Goal: Task Accomplishment & Management: Use online tool/utility

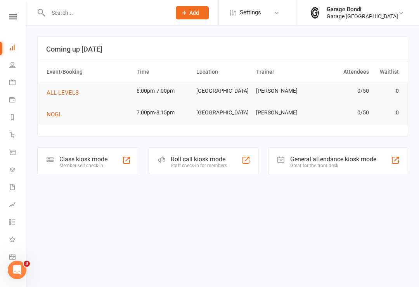
click at [14, 187] on icon at bounding box center [12, 187] width 6 height 6
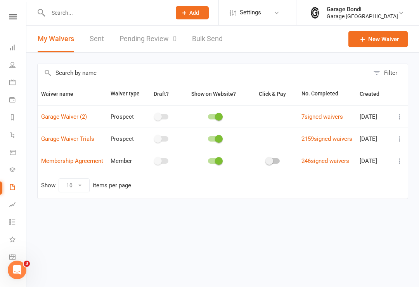
click at [395, 166] on button at bounding box center [399, 160] width 9 height 9
click at [367, 216] on link "Copy external link to clipboard" at bounding box center [357, 217] width 91 height 16
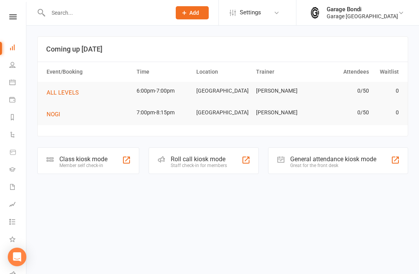
click at [49, 18] on input "text" at bounding box center [106, 12] width 120 height 11
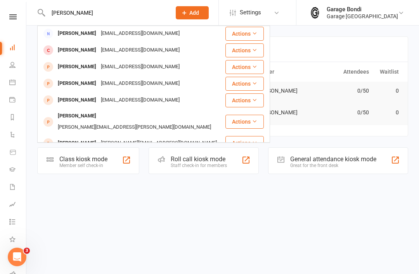
scroll to position [17, 0]
type input "Dominic"
click at [91, 89] on div "Dominic Bainbridge" at bounding box center [76, 83] width 43 height 11
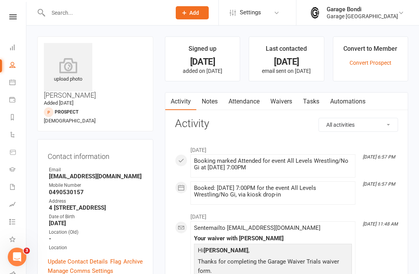
click at [374, 60] on link "Convert Prospect" at bounding box center [370, 63] width 42 height 6
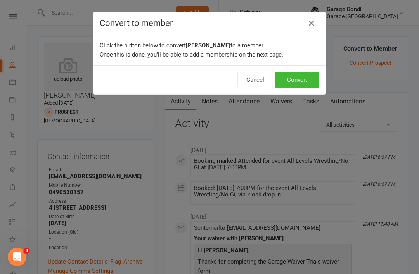
click at [296, 77] on button "Convert" at bounding box center [297, 80] width 44 height 16
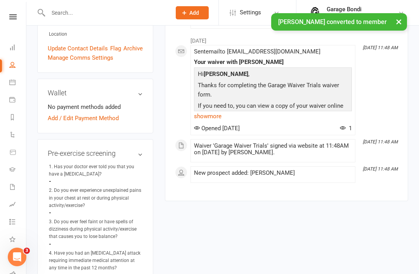
scroll to position [230, 0]
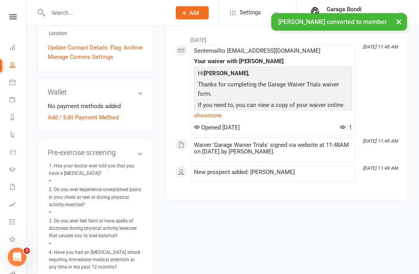
click at [103, 113] on link "Add / Edit Payment Method" at bounding box center [83, 117] width 71 height 9
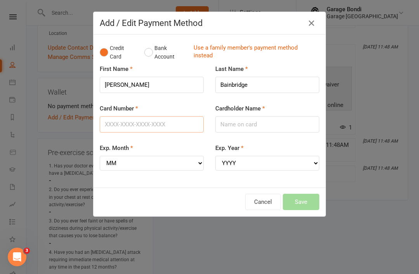
click at [128, 128] on input "Card Number" at bounding box center [152, 124] width 104 height 16
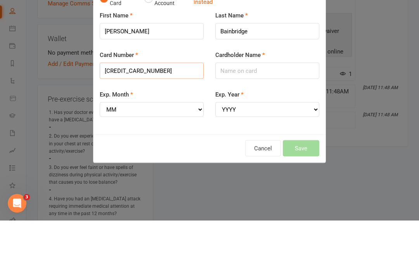
type input "5217291950149925"
click at [243, 116] on input "Cardholder Name" at bounding box center [267, 124] width 104 height 16
type input "Dominic bainbridge"
click at [142, 156] on select "MM 01 02 03 04 05 06 07 08 09 10 11 12" at bounding box center [152, 163] width 104 height 15
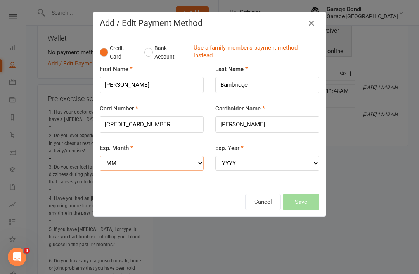
select select "05"
click at [252, 163] on select "YYYY 2025 2026 2027 2028 2029 2030 2031 2032 2033 2034" at bounding box center [267, 163] width 104 height 15
select select "2028"
click at [306, 200] on button "Save" at bounding box center [301, 202] width 36 height 16
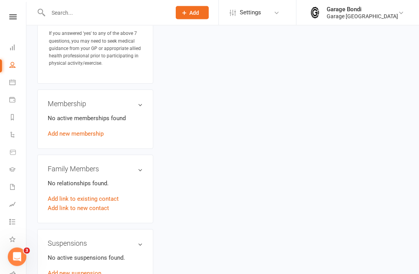
click at [91, 131] on link "Add new membership" at bounding box center [76, 134] width 56 height 7
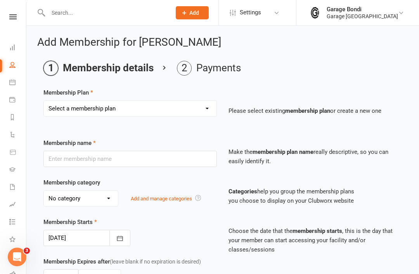
click at [159, 111] on select "Select a membership plan Create new Membership Plan 12 month contract - kids we…" at bounding box center [130, 109] width 172 height 16
select select "8"
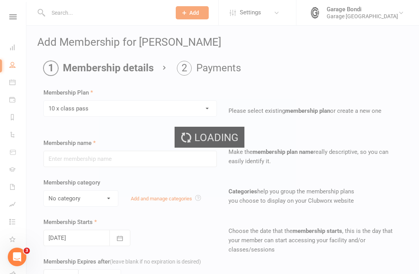
type input "10 x class pass"
select select "1"
type input "3"
select select "2"
type input "10"
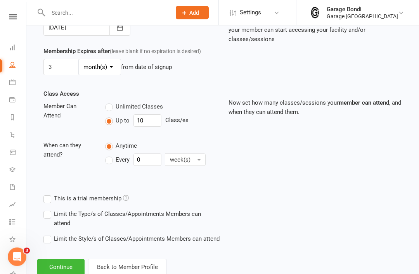
scroll to position [215, 0]
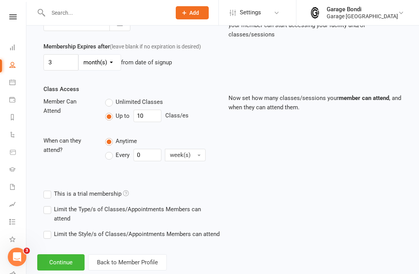
click at [66, 263] on button "Continue" at bounding box center [60, 262] width 47 height 16
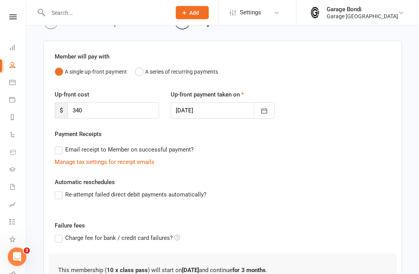
scroll to position [47, 0]
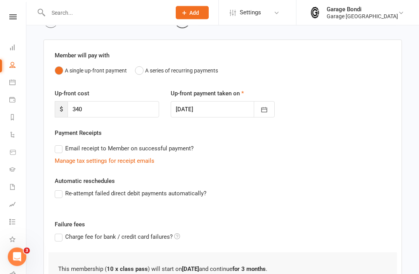
click at [57, 196] on label "Re-attempt failed direct debit payments automatically?" at bounding box center [131, 193] width 152 height 9
click at [57, 189] on input "Re-attempt failed direct debit payments automatically?" at bounding box center [57, 189] width 5 height 0
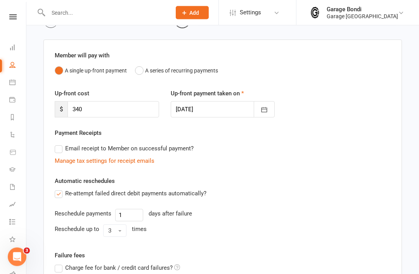
scroll to position [48, 0]
click at [133, 214] on input "1" at bounding box center [129, 215] width 28 height 12
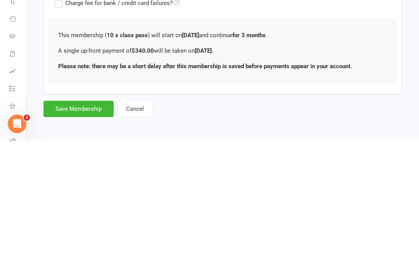
type input "3"
click at [86, 234] on button "Save Membership" at bounding box center [78, 242] width 70 height 16
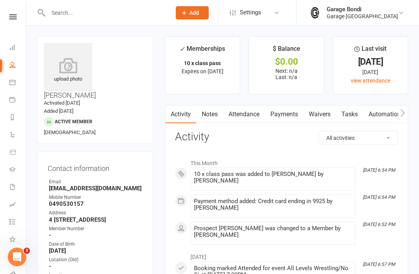
click at [5, 82] on li "Calendar" at bounding box center [13, 82] width 26 height 17
click at [11, 83] on icon at bounding box center [12, 82] width 6 height 6
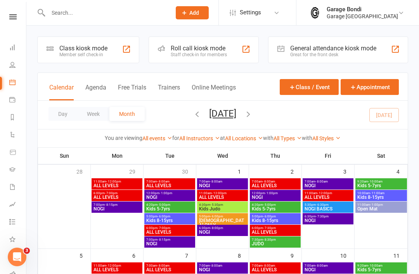
click at [77, 51] on div "Class kiosk mode" at bounding box center [83, 48] width 48 height 7
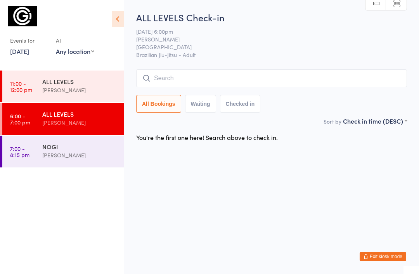
click at [98, 147] on div "NOGI" at bounding box center [79, 146] width 75 height 9
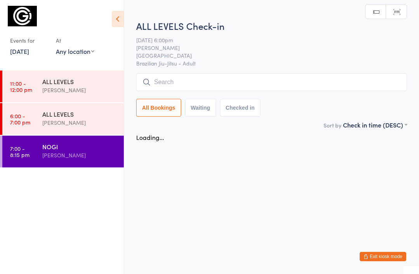
click at [185, 85] on input "search" at bounding box center [271, 82] width 271 height 18
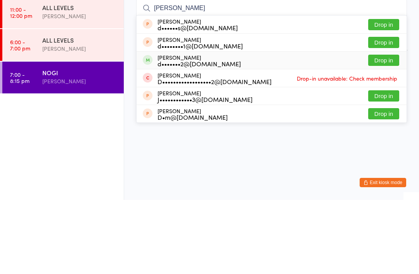
type input "Domin"
click at [384, 129] on button "Drop in" at bounding box center [383, 134] width 31 height 11
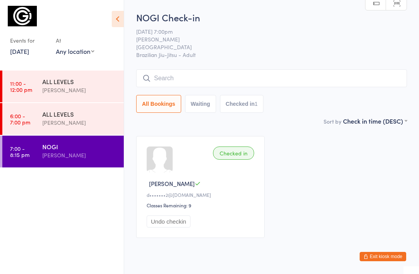
click at [53, 118] on div "ALL LEVELS" at bounding box center [79, 114] width 75 height 9
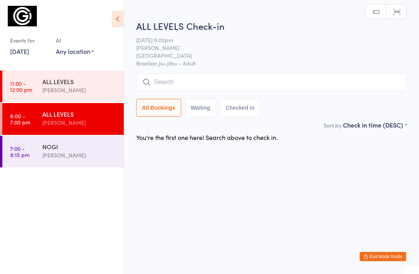
click at [197, 86] on input "search" at bounding box center [271, 82] width 271 height 18
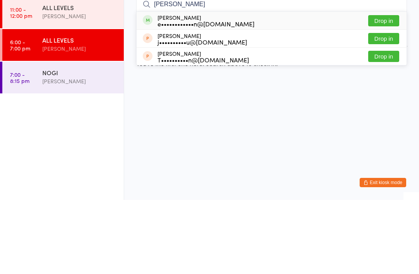
type input "Edie"
click at [379, 89] on button "Drop in" at bounding box center [383, 94] width 31 height 11
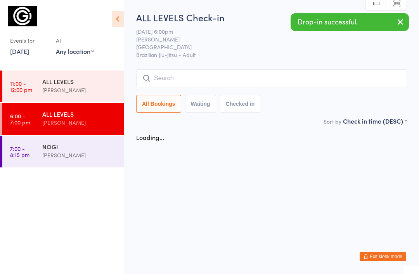
click at [207, 78] on input "search" at bounding box center [271, 78] width 271 height 18
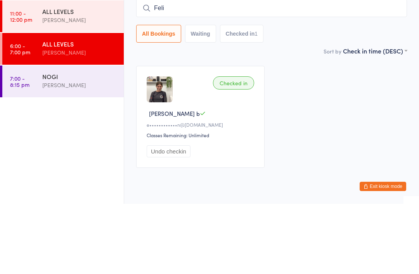
type input "Felip"
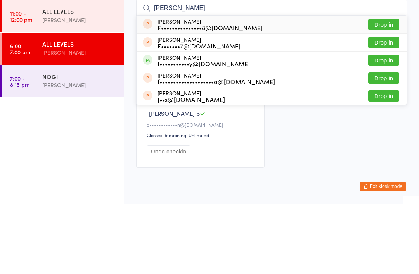
click at [5, 136] on link "7:00 - 8:15 pm NOGI Gabriella Motta" at bounding box center [62, 152] width 121 height 32
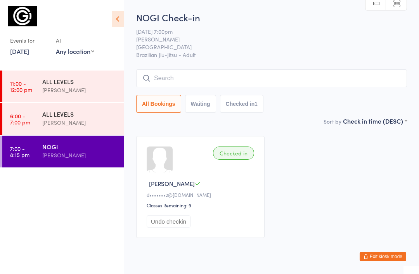
click at [383, 257] on button "Exit kiosk mode" at bounding box center [382, 256] width 47 height 9
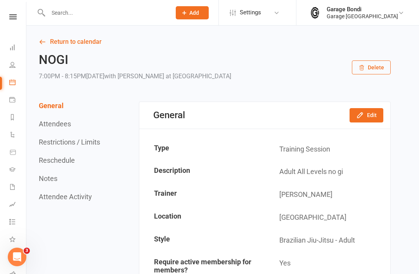
click at [102, 8] on input "text" at bounding box center [106, 12] width 120 height 11
click at [9, 88] on link "Calendar" at bounding box center [17, 82] width 17 height 17
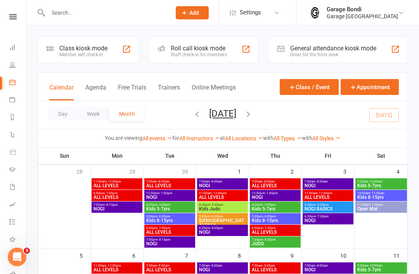
click at [95, 52] on div "Member self check-in" at bounding box center [83, 54] width 48 height 5
click at [86, 55] on div "Member self check-in" at bounding box center [83, 54] width 48 height 5
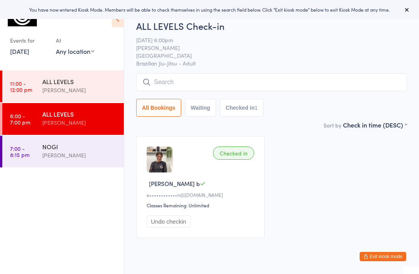
click at [187, 87] on input "search" at bounding box center [271, 82] width 271 height 18
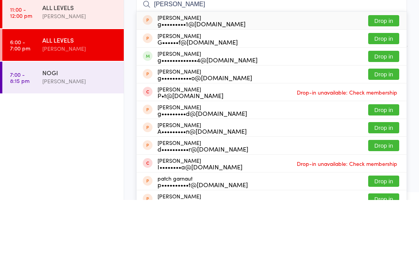
type input "[PERSON_NAME]"
click at [382, 125] on button "Drop in" at bounding box center [383, 130] width 31 height 11
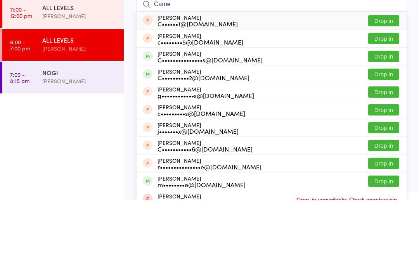
type input "Came"
click at [381, 143] on button "Drop in" at bounding box center [383, 148] width 31 height 11
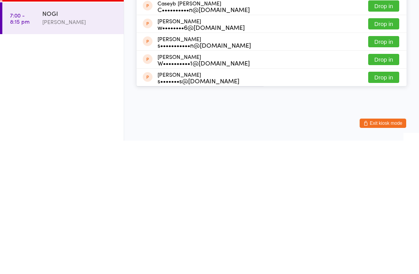
scroll to position [9, 0]
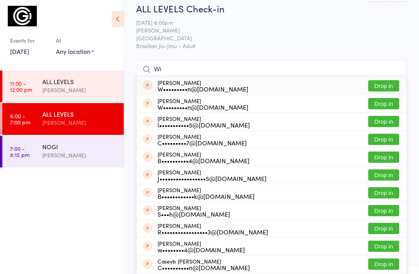
type input "W"
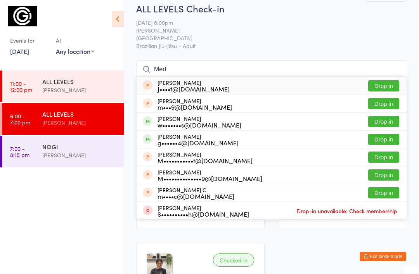
type input "Mert"
click at [378, 119] on button "Drop in" at bounding box center [383, 121] width 31 height 11
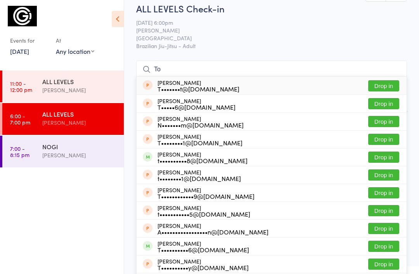
type input "T"
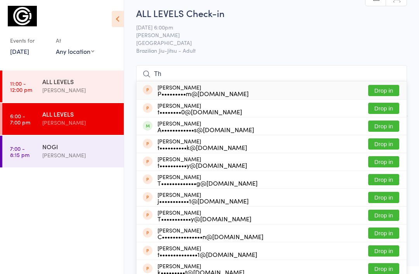
scroll to position [0, 0]
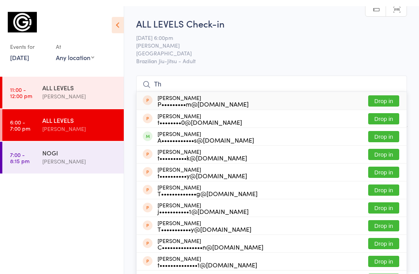
type input "T"
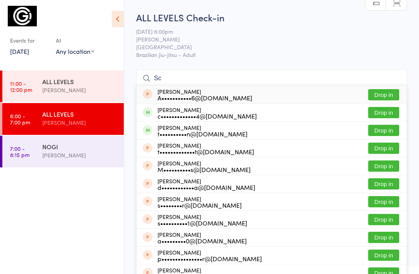
type input "S"
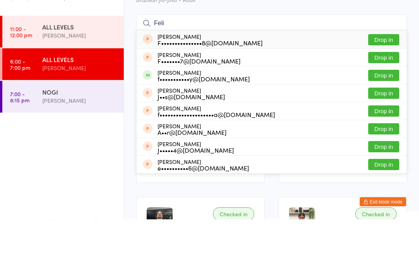
type input "Feli"
click at [385, 125] on button "Drop in" at bounding box center [383, 130] width 31 height 11
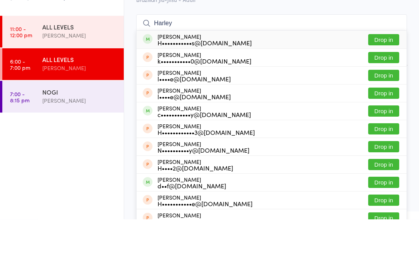
type input "Harley"
click at [386, 89] on button "Drop in" at bounding box center [383, 94] width 31 height 11
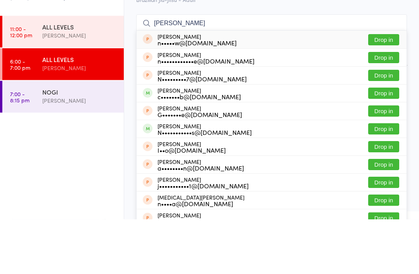
type input "Nick"
click at [385, 178] on button "Drop in" at bounding box center [383, 183] width 31 height 11
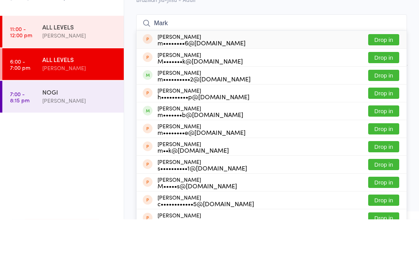
type input "Mark"
click at [383, 160] on button "Drop in" at bounding box center [383, 165] width 31 height 11
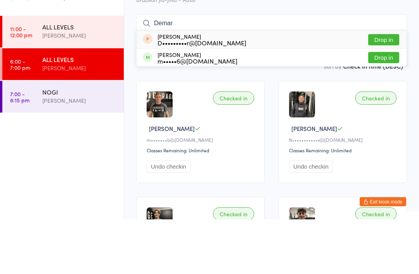
type input "Demar"
click at [388, 107] on button "Drop in" at bounding box center [383, 112] width 31 height 11
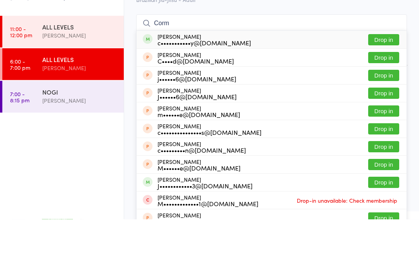
type input "Corm"
click at [387, 89] on button "Drop in" at bounding box center [383, 94] width 31 height 11
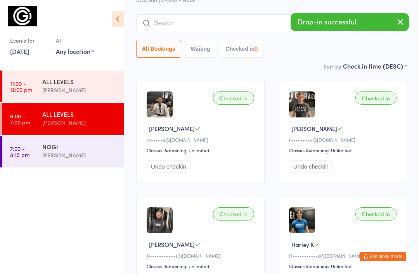
click at [219, 21] on input "search" at bounding box center [271, 23] width 271 height 18
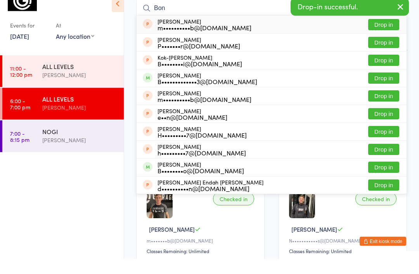
type input "Bon"
click at [386, 88] on button "Drop in" at bounding box center [383, 93] width 31 height 11
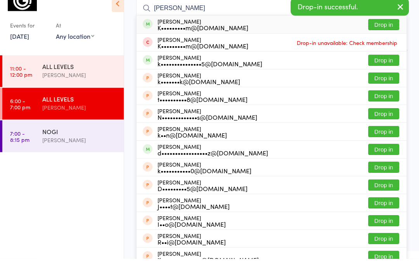
type input "Karin"
click at [390, 70] on button "Drop in" at bounding box center [383, 75] width 31 height 11
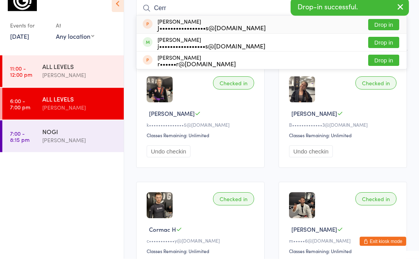
type input "Cerr"
click at [386, 52] on button "Drop in" at bounding box center [383, 57] width 31 height 11
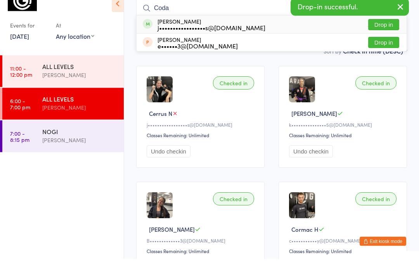
type input "Coda"
click at [386, 34] on button "Drop in" at bounding box center [383, 39] width 31 height 11
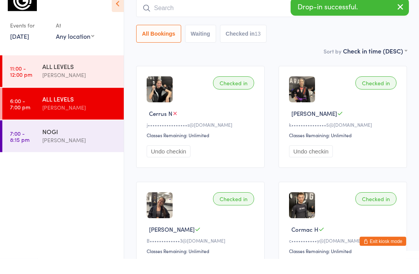
scroll to position [70, 0]
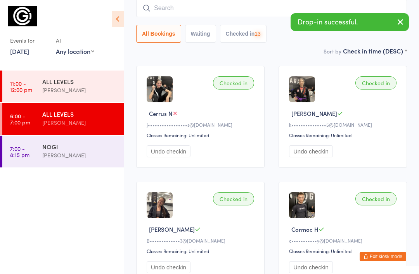
click at [192, 15] on input "search" at bounding box center [271, 8] width 271 height 18
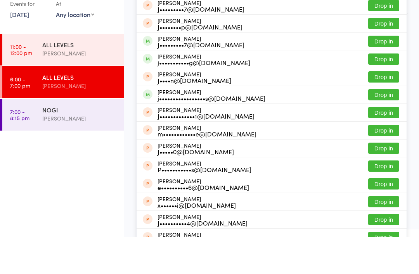
type input "Just"
click at [380, 126] on button "Drop in" at bounding box center [383, 131] width 31 height 11
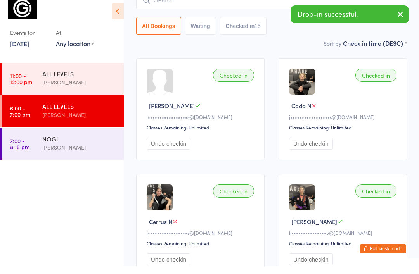
scroll to position [0, 0]
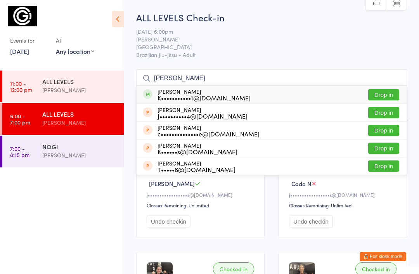
type input "Keal"
click at [385, 94] on button "Drop in" at bounding box center [383, 94] width 31 height 11
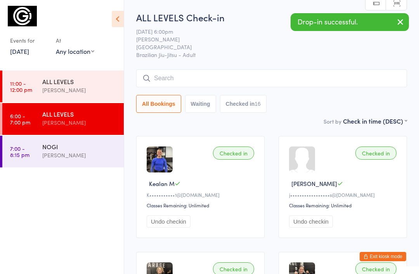
click at [209, 82] on input "search" at bounding box center [271, 78] width 271 height 18
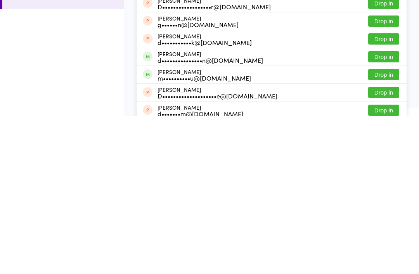
scroll to position [61, 0]
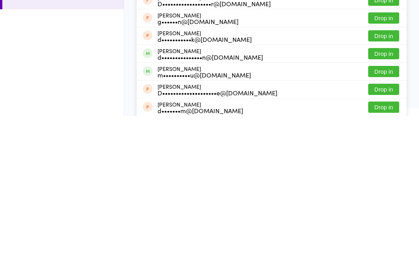
type input "Daniel"
click at [381, 206] on button "Drop in" at bounding box center [383, 211] width 31 height 11
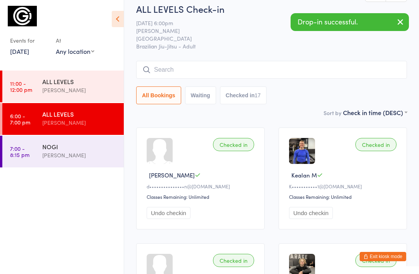
scroll to position [0, 0]
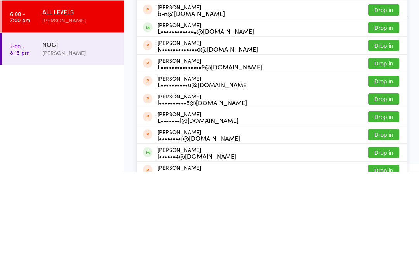
type input "Lucas"
click at [388, 125] on button "Drop in" at bounding box center [383, 130] width 31 height 11
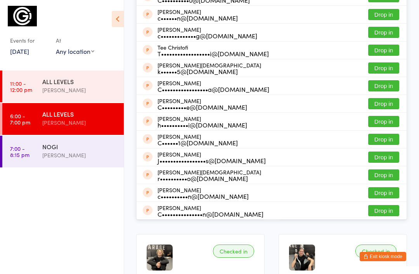
scroll to position [21, 0]
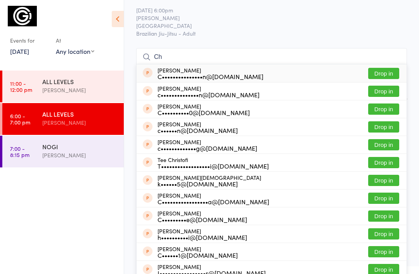
type input "C"
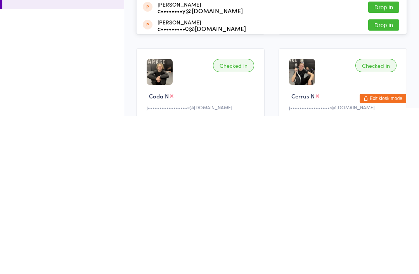
scroll to position [9, 0]
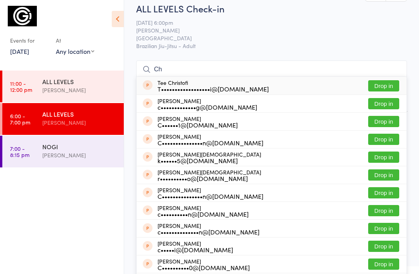
type input "C"
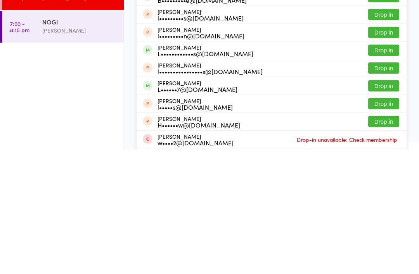
type input "Luke"
click at [384, 169] on button "Drop in" at bounding box center [383, 174] width 31 height 11
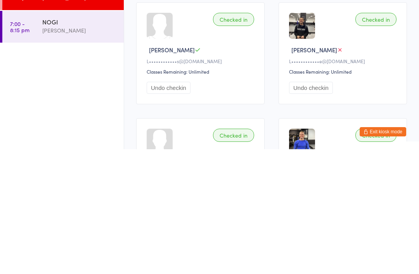
click at [59, 142] on div "NOGI" at bounding box center [79, 146] width 75 height 9
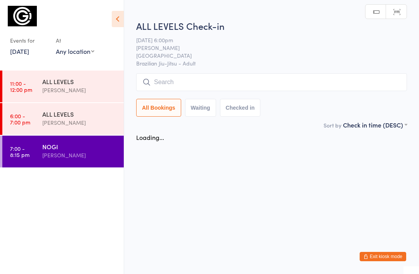
click at [197, 85] on input "search" at bounding box center [271, 82] width 271 height 18
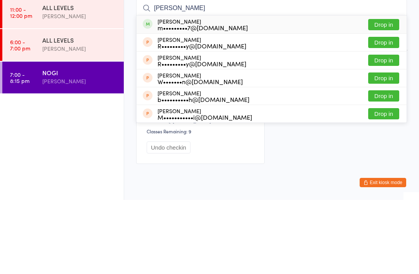
type input "Murray"
click at [383, 93] on button "Drop in" at bounding box center [383, 98] width 31 height 11
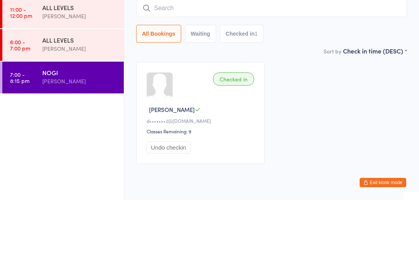
scroll to position [28, 0]
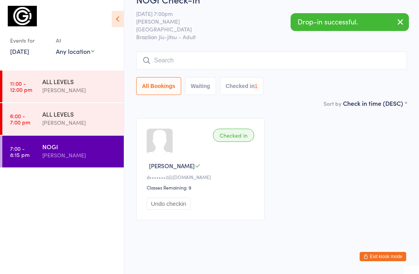
click at [212, 53] on input "search" at bounding box center [271, 61] width 271 height 18
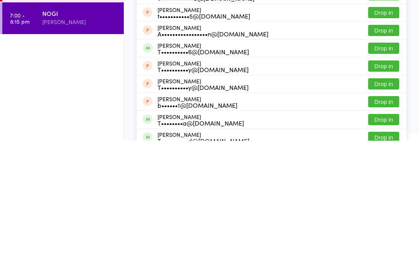
scroll to position [80, 0]
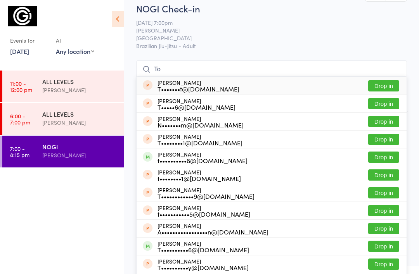
type input "T"
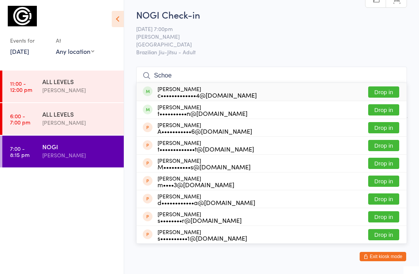
type input "Schoe"
click at [379, 110] on button "Drop in" at bounding box center [383, 109] width 31 height 11
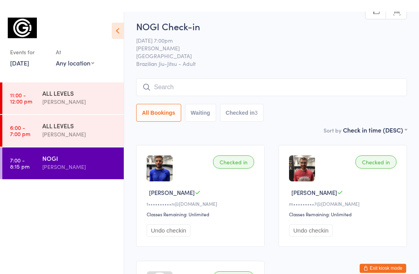
scroll to position [0, 0]
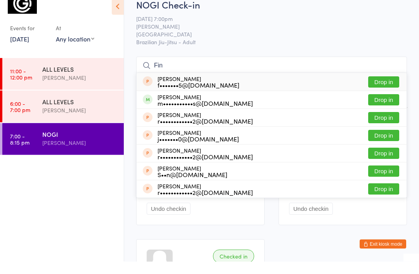
type input "Fin"
click at [384, 107] on button "Drop in" at bounding box center [383, 112] width 31 height 11
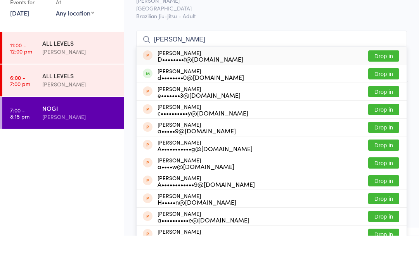
type input "Drew"
click at [381, 107] on button "Drop in" at bounding box center [383, 112] width 31 height 11
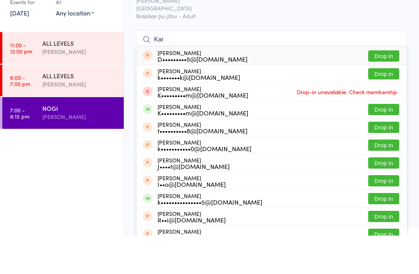
type input "Kar"
click at [381, 143] on button "Drop in" at bounding box center [383, 148] width 31 height 11
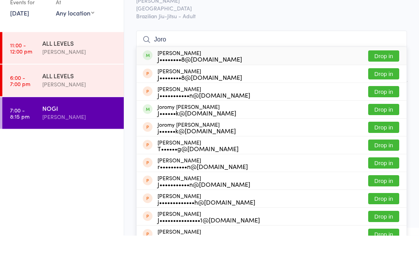
type input "Joro"
click at [380, 143] on button "Drop in" at bounding box center [383, 148] width 31 height 11
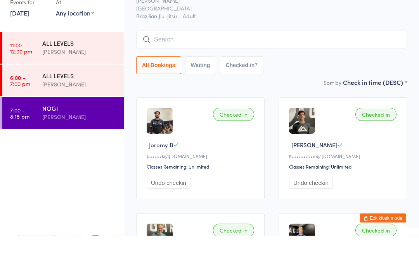
click at [402, 95] on div "All Bookings Waiting Checked in 7" at bounding box center [271, 104] width 271 height 18
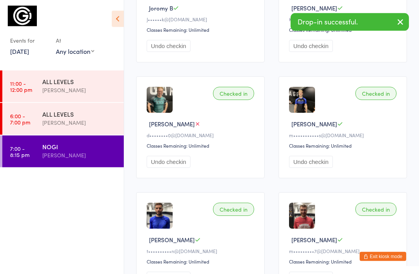
scroll to position [193, 0]
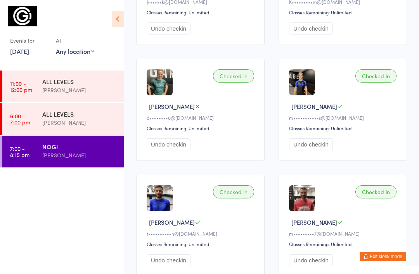
click at [381, 261] on button "Exit kiosk mode" at bounding box center [382, 256] width 47 height 9
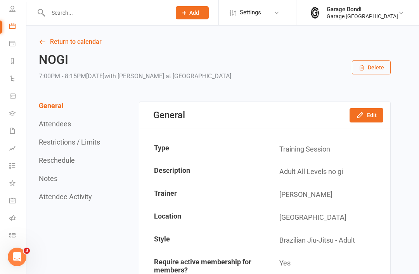
scroll to position [56, 0]
click at [15, 133] on icon at bounding box center [12, 131] width 6 height 6
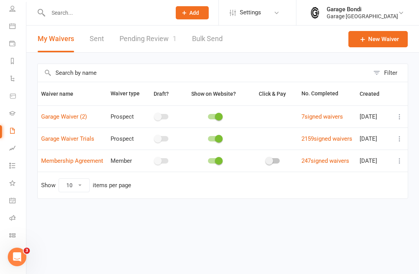
click at [157, 38] on link "Pending Review 1" at bounding box center [147, 39] width 57 height 27
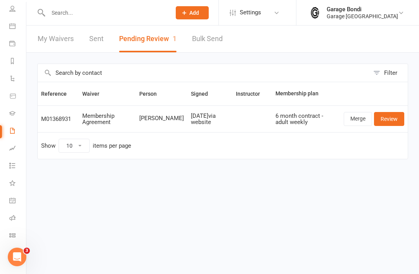
click at [386, 115] on link "Review" at bounding box center [389, 119] width 30 height 14
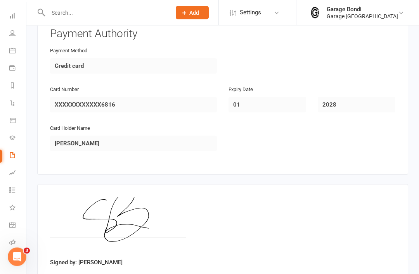
scroll to position [535, 0]
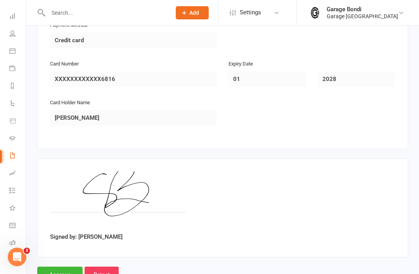
click at [65, 267] on input "Approve" at bounding box center [59, 275] width 45 height 16
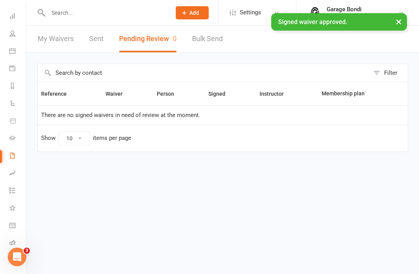
click at [102, 16] on input "text" at bounding box center [106, 12] width 120 height 11
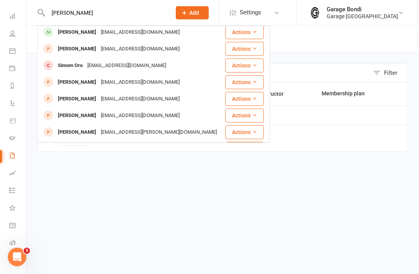
scroll to position [80, 0]
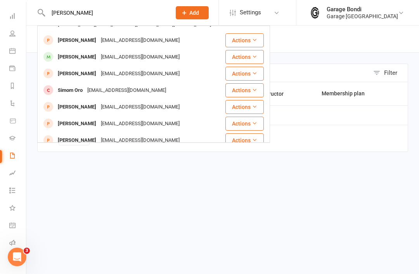
type input "[PERSON_NAME]"
click at [82, 52] on div "[PERSON_NAME]" at bounding box center [76, 57] width 43 height 11
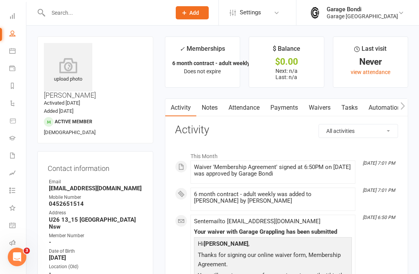
click at [70, 70] on icon at bounding box center [68, 66] width 48 height 16
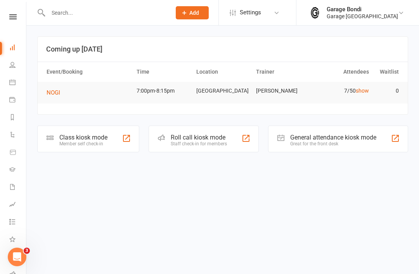
click at [12, 184] on icon at bounding box center [12, 187] width 6 height 6
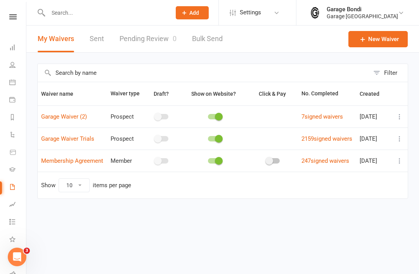
click at [398, 165] on icon at bounding box center [399, 161] width 8 height 8
click at [340, 217] on link "Copy external link to clipboard" at bounding box center [357, 217] width 91 height 16
